Goal: Download file/media

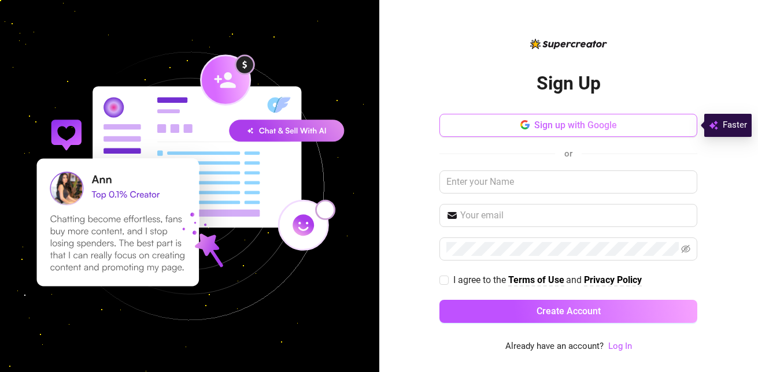
click at [613, 121] on span "Sign up with Google" at bounding box center [575, 125] width 83 height 11
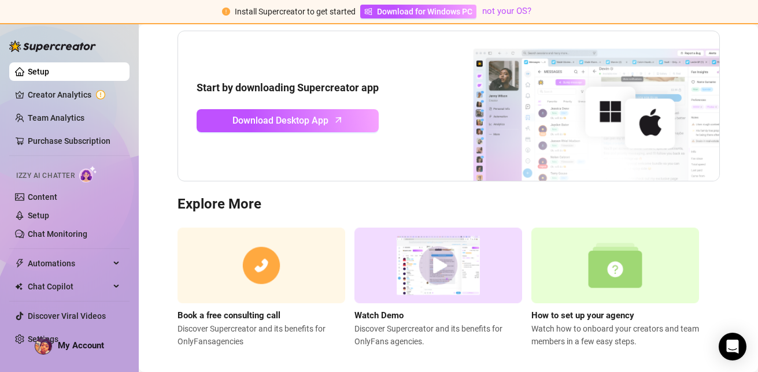
scroll to position [127, 0]
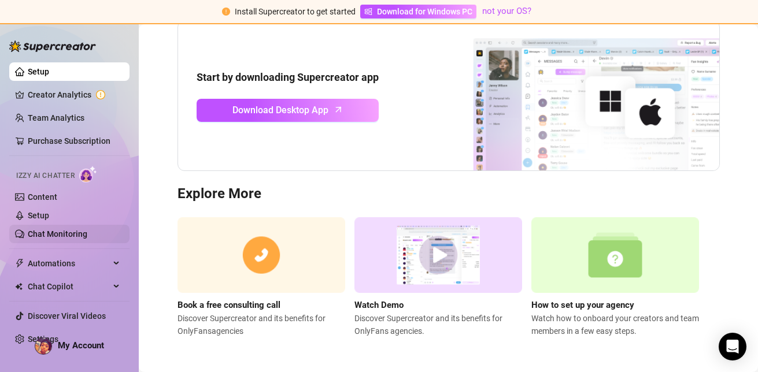
click at [71, 236] on link "Chat Monitoring" at bounding box center [58, 233] width 60 height 9
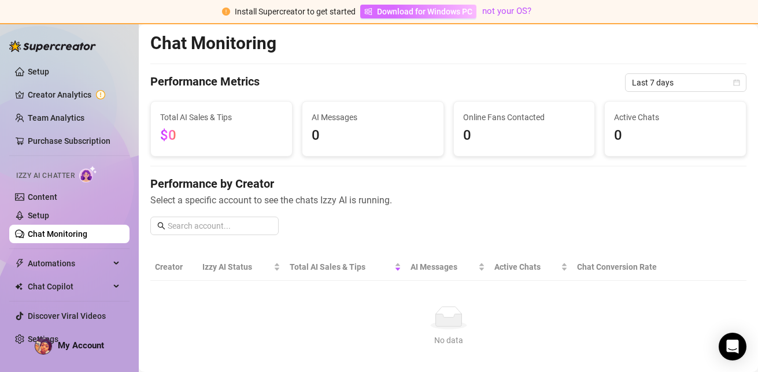
click at [435, 9] on span "Download for Windows PC" at bounding box center [424, 11] width 95 height 13
click at [49, 69] on link "Setup" at bounding box center [38, 71] width 21 height 9
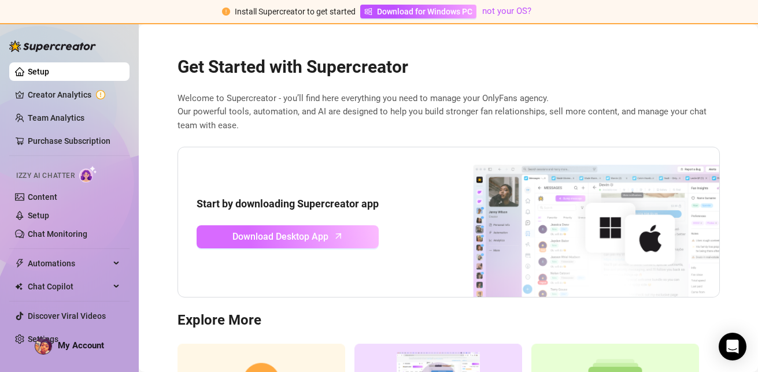
click at [327, 239] on link "Download Desktop App" at bounding box center [288, 236] width 182 height 23
